Goal: Obtain resource: Download file/media

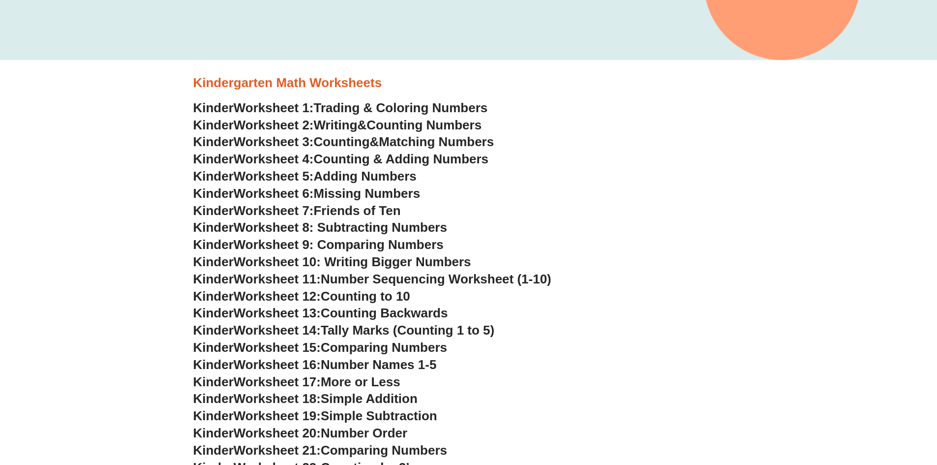
scroll to position [393, 0]
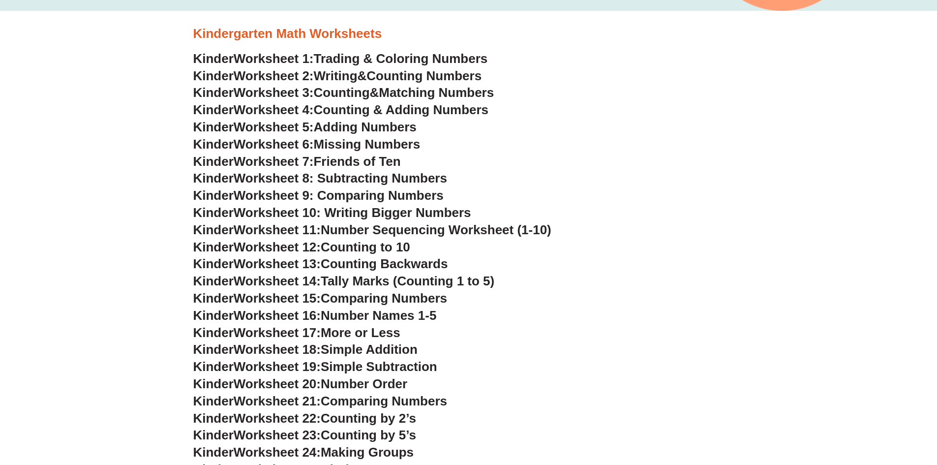
click at [278, 60] on span "Worksheet 1:" at bounding box center [274, 58] width 80 height 15
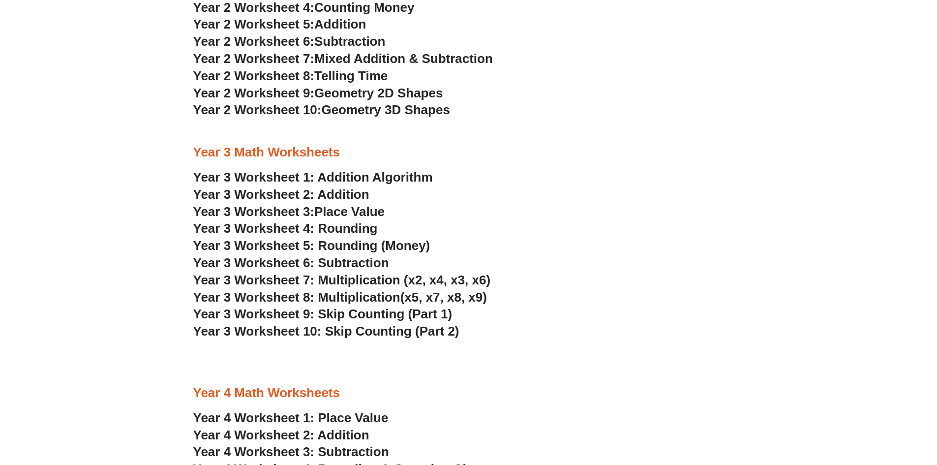
scroll to position [1328, 0]
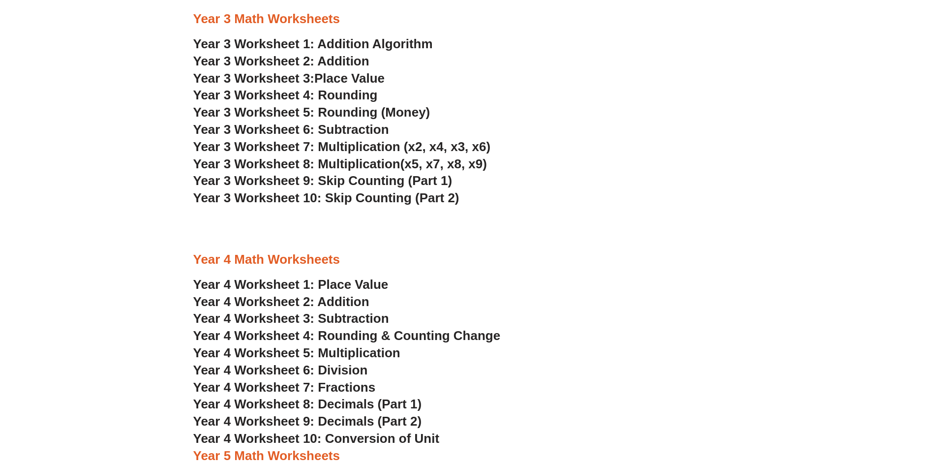
click at [387, 47] on link "Year 3 Worksheet 1: Addition Algorithm" at bounding box center [312, 43] width 239 height 15
click at [374, 161] on span "Year 3 Worksheet 8: Multiplication" at bounding box center [296, 163] width 207 height 15
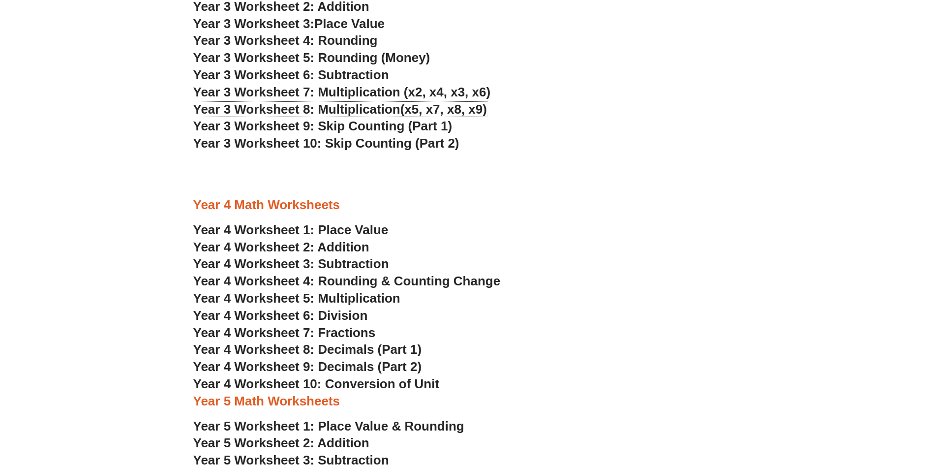
scroll to position [1377, 0]
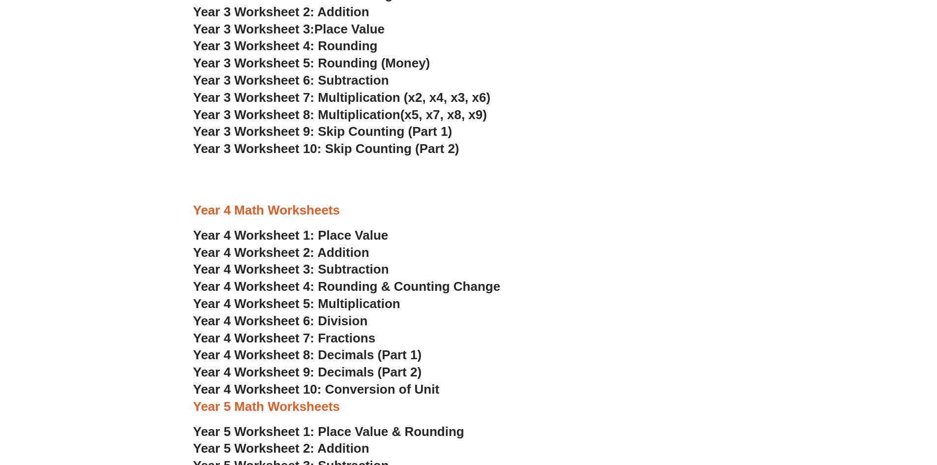
click at [388, 130] on span "Year 3 Worksheet 9: Skip Counting (Part 1)" at bounding box center [322, 131] width 259 height 15
click at [333, 142] on span "Year 3 Worksheet 10: Skip Counting (Part 2)" at bounding box center [326, 148] width 266 height 15
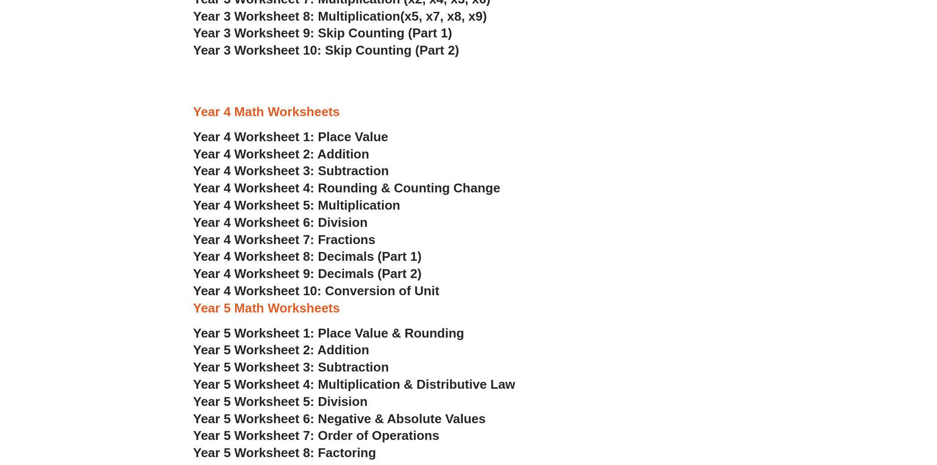
click at [377, 205] on span "Year 4 Worksheet 5: Multiplication" at bounding box center [296, 205] width 207 height 15
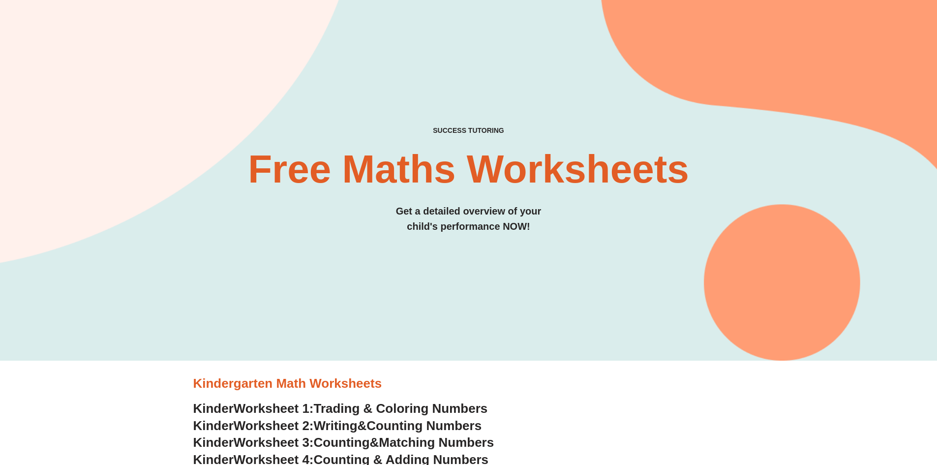
scroll to position [49, 0]
